Goal: Information Seeking & Learning: Learn about a topic

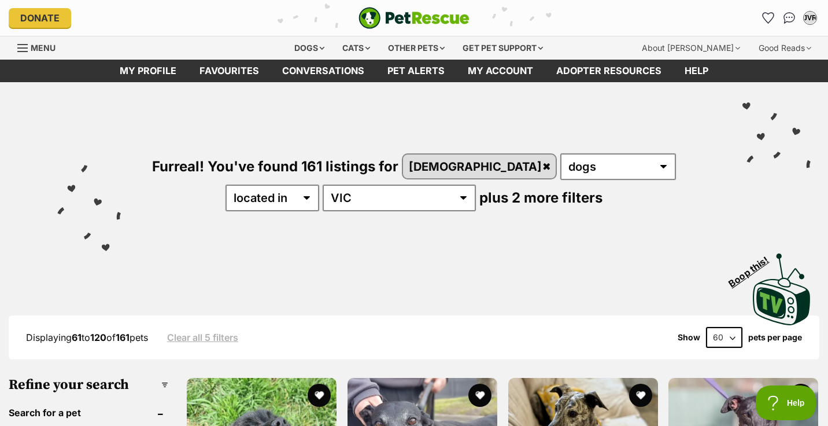
click at [200, 338] on link "Clear all 5 filters" at bounding box center [202, 337] width 71 height 10
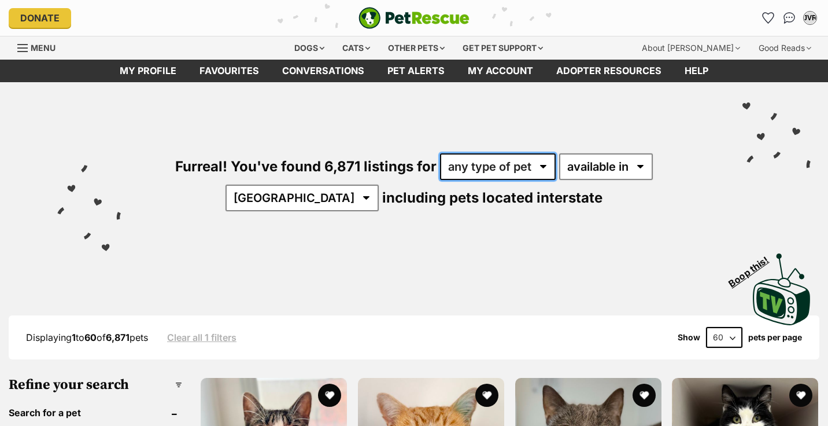
click at [482, 172] on select "any type of pet cats dogs other pets" at bounding box center [498, 166] width 116 height 27
select select "Dogs"
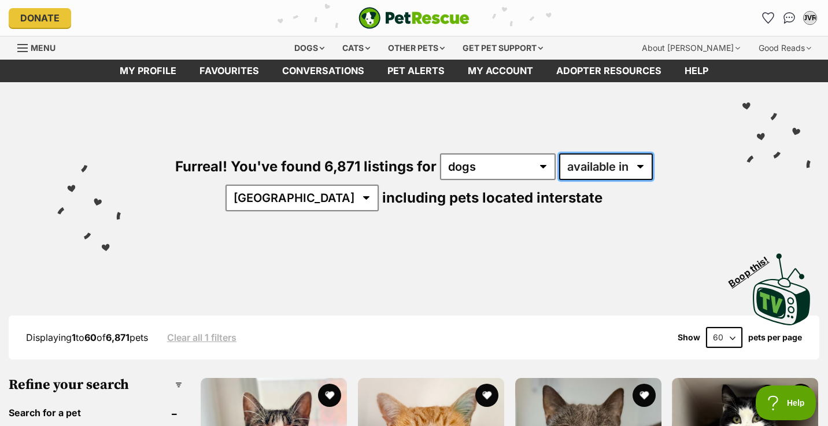
click at [571, 169] on select "available in located in" at bounding box center [606, 166] width 94 height 27
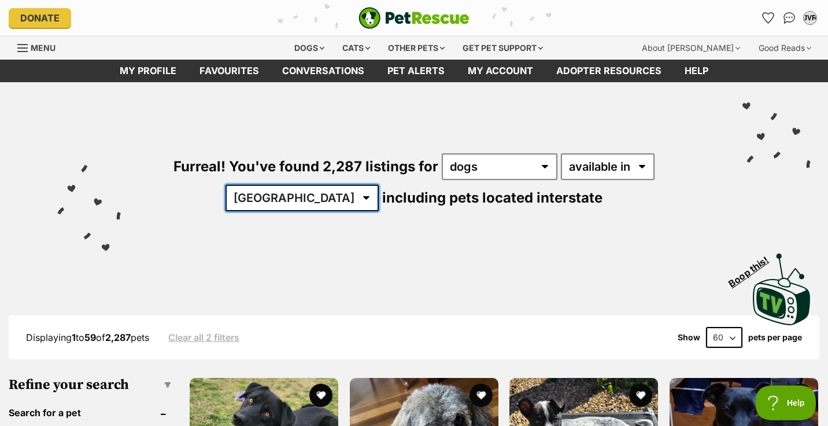
click at [379, 184] on select "Australia ACT NSW NT QLD SA TAS VIC WA" at bounding box center [301, 197] width 153 height 27
select select "VIC"
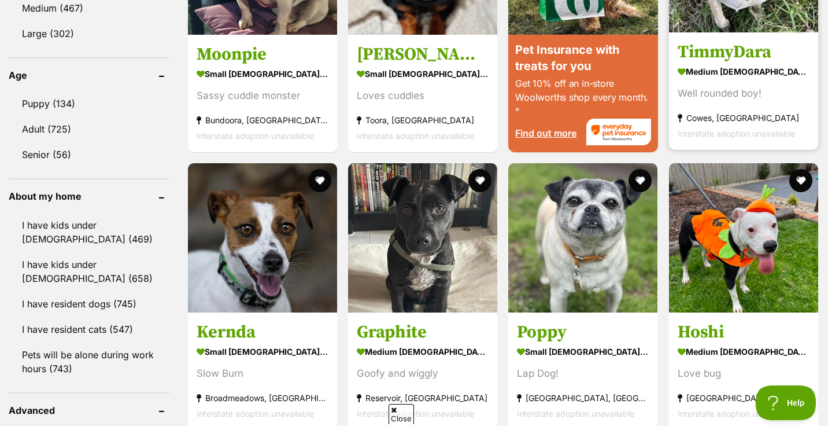
scroll to position [1160, 0]
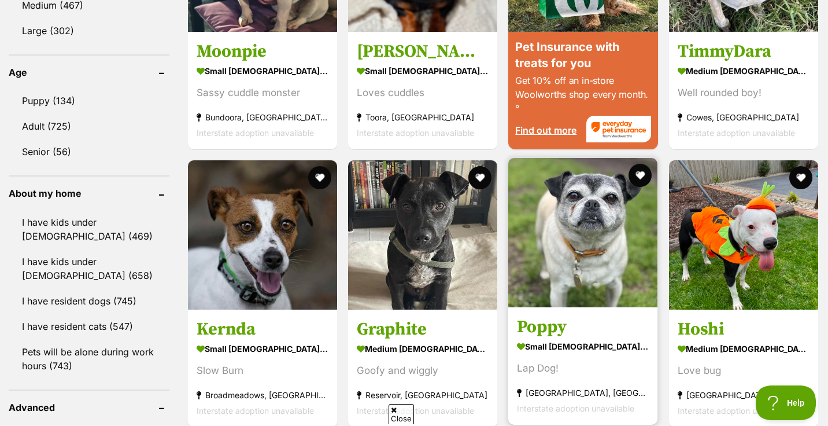
click at [593, 231] on img at bounding box center [582, 232] width 149 height 149
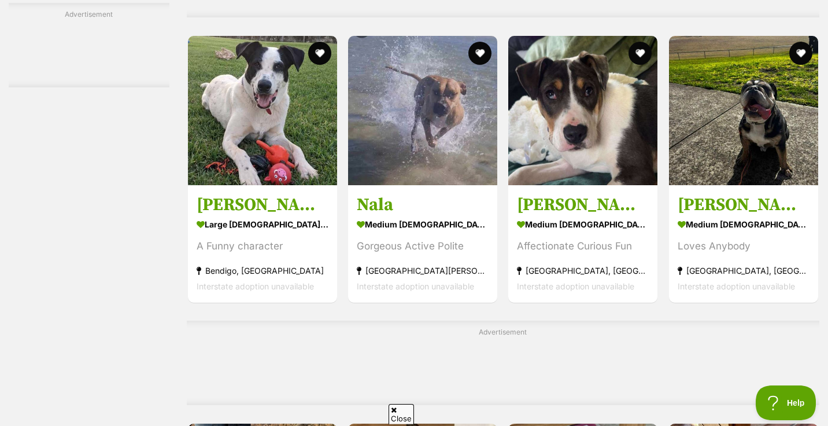
scroll to position [2732, 0]
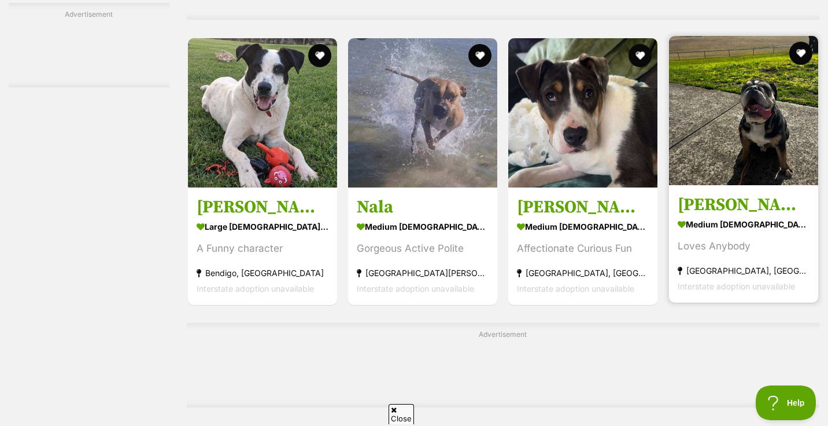
click at [754, 139] on img at bounding box center [743, 110] width 149 height 149
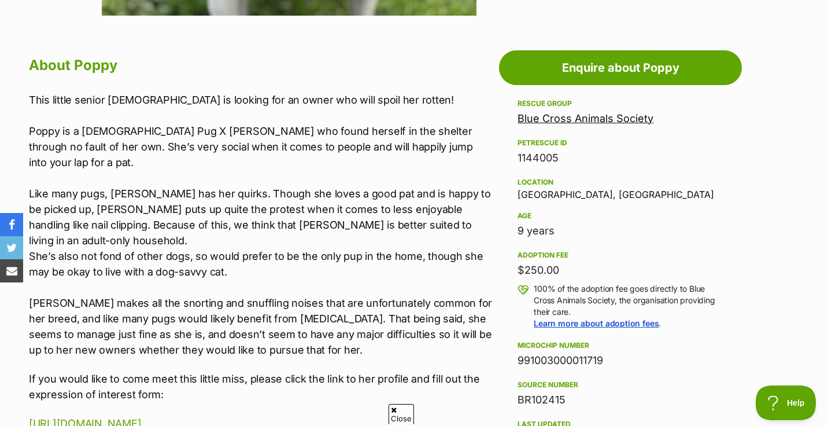
scroll to position [601, 0]
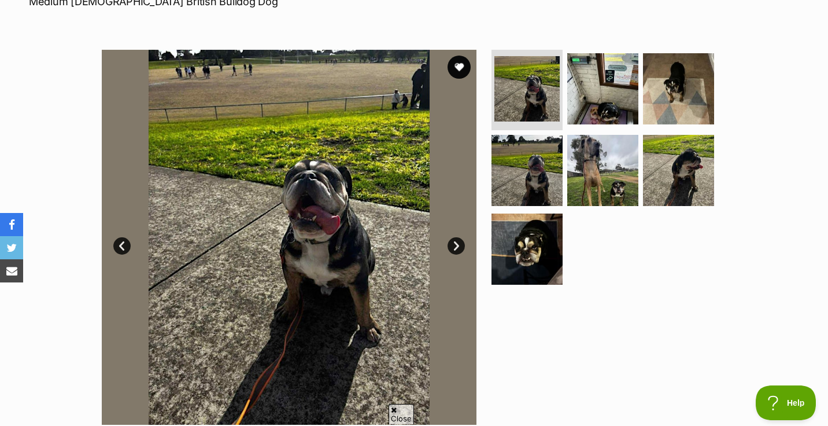
scroll to position [192, 0]
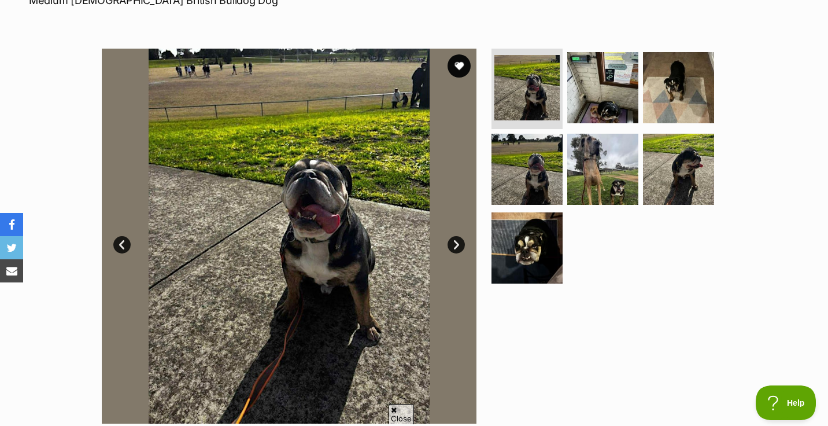
click at [458, 244] on link "Next" at bounding box center [455, 244] width 17 height 17
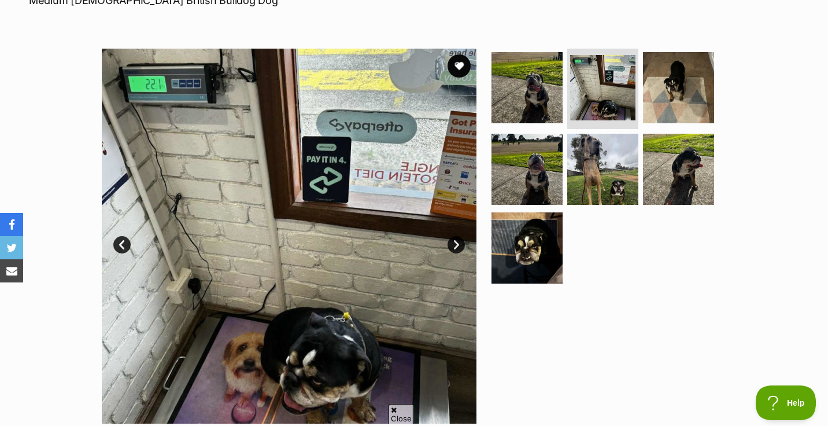
click at [458, 244] on link "Next" at bounding box center [455, 244] width 17 height 17
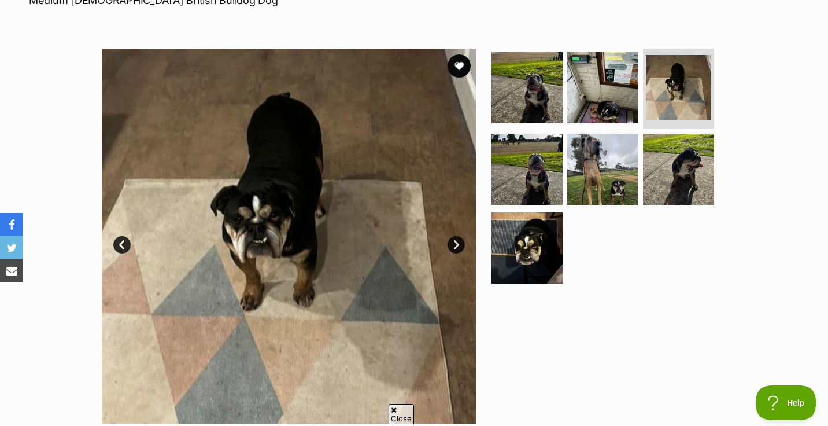
click at [458, 244] on link "Next" at bounding box center [455, 244] width 17 height 17
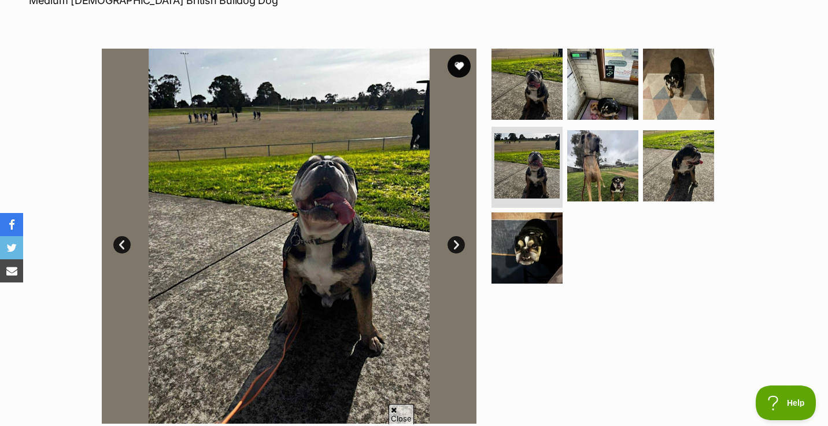
click at [458, 244] on link "Next" at bounding box center [455, 244] width 17 height 17
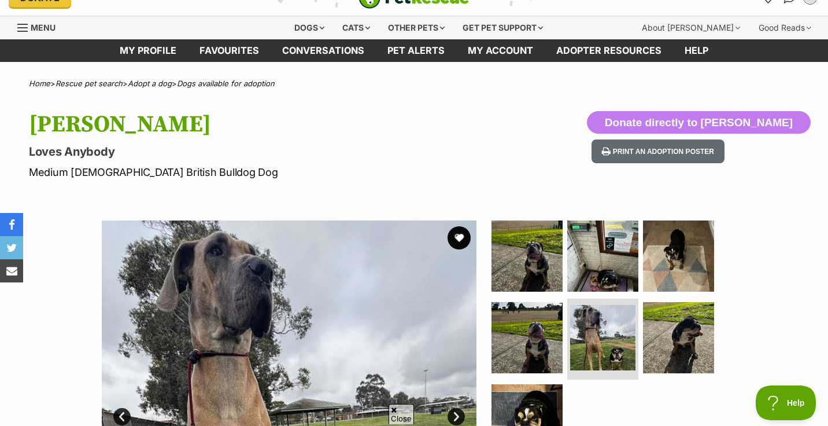
scroll to position [0, 0]
